Goal: Information Seeking & Learning: Learn about a topic

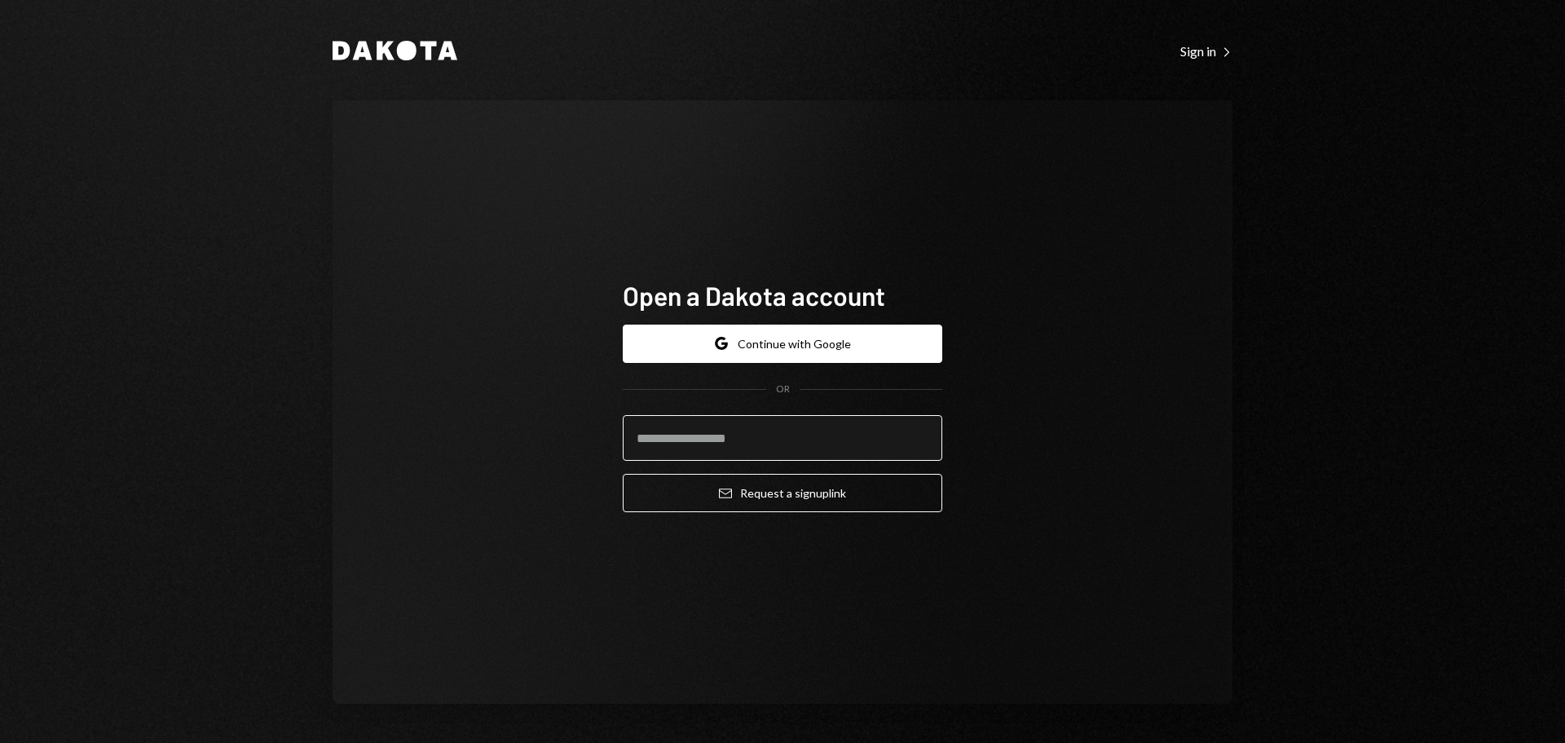
click at [774, 430] on input "email" at bounding box center [783, 438] width 320 height 46
click at [483, 210] on div "Open a Dakota account Google Continue with Google OR Email Request a sign up li…" at bounding box center [783, 401] width 900 height 603
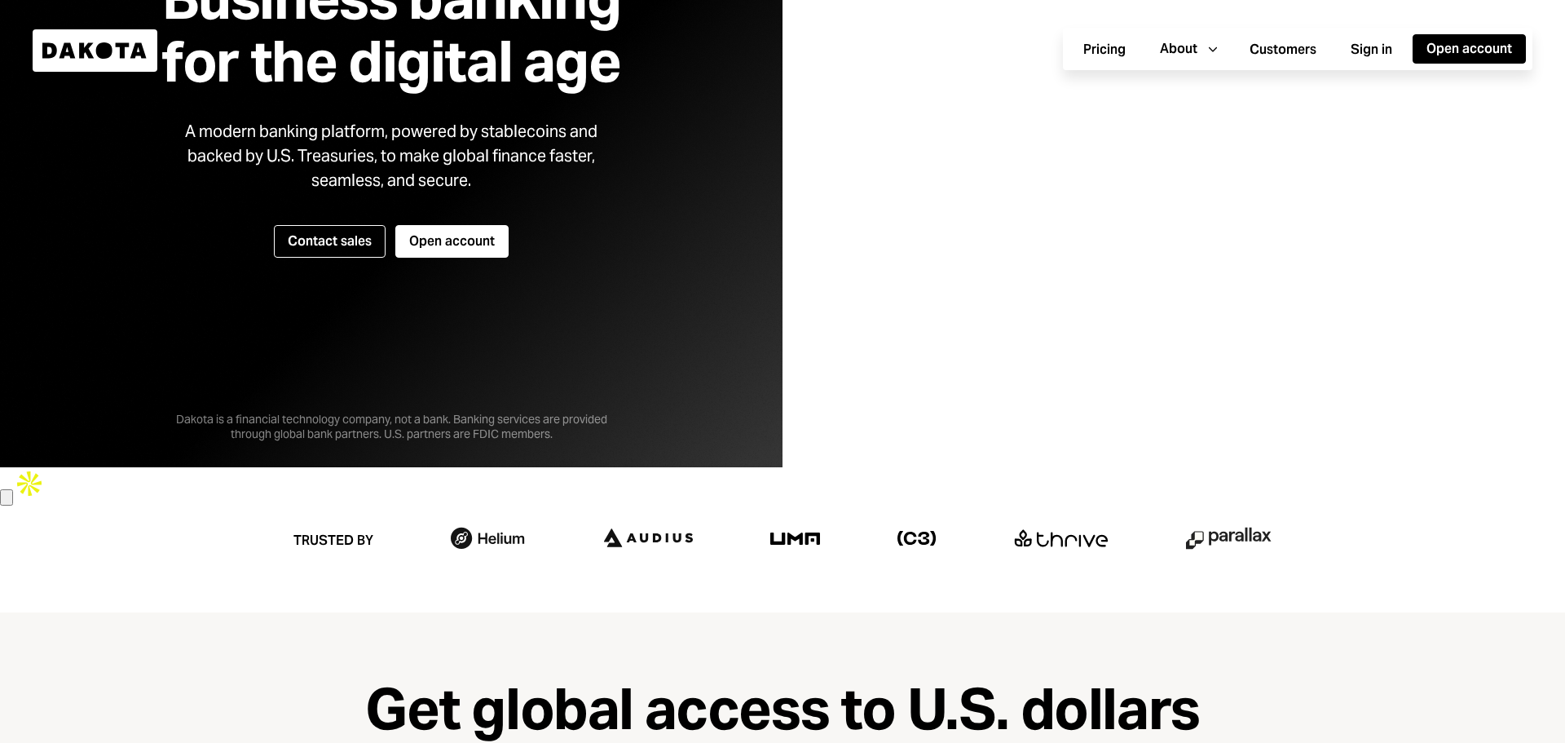
scroll to position [82, 0]
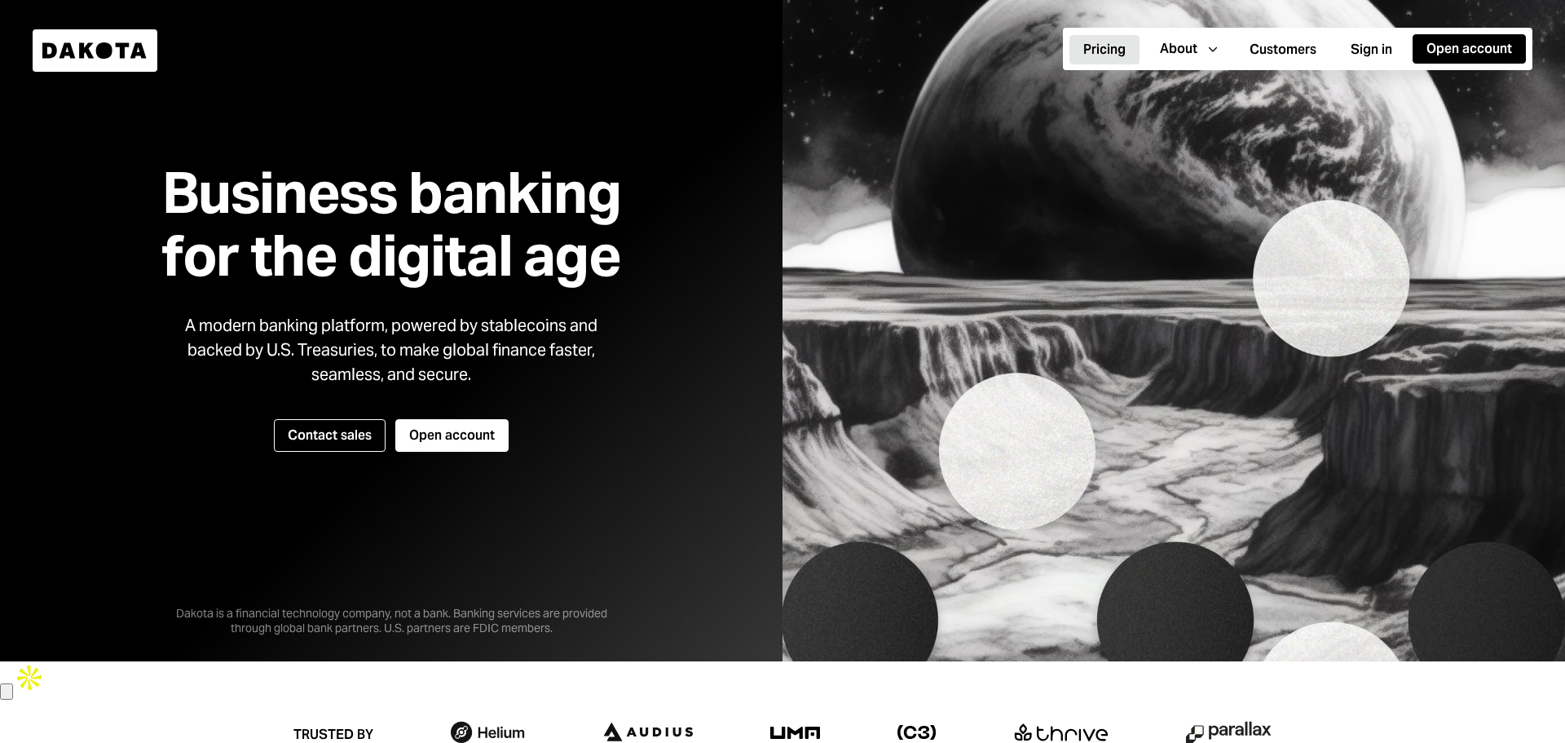
click at [1069, 42] on button "Pricing" at bounding box center [1104, 49] width 70 height 29
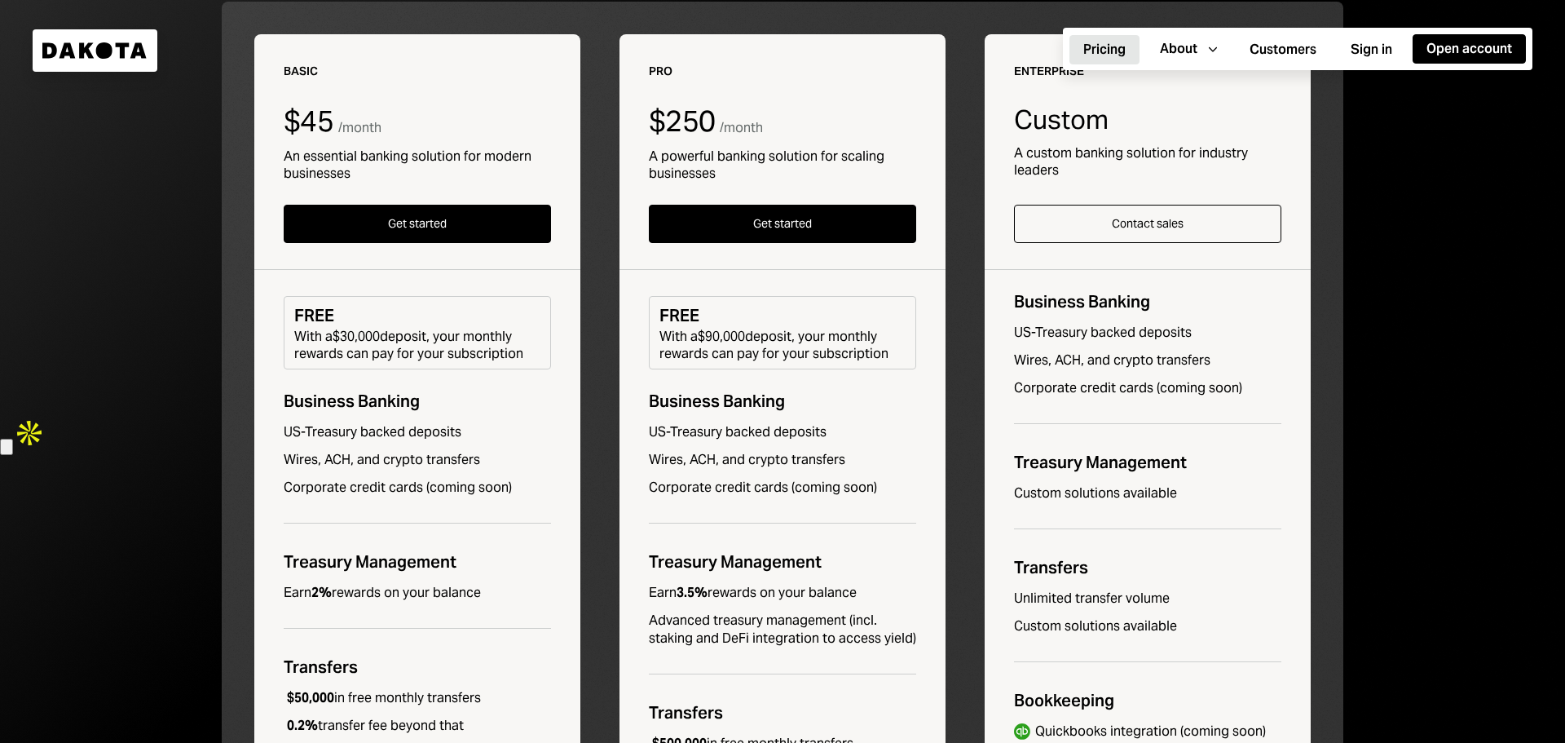
scroll to position [489, 0]
